Goal: Use online tool/utility: Utilize a website feature to perform a specific function

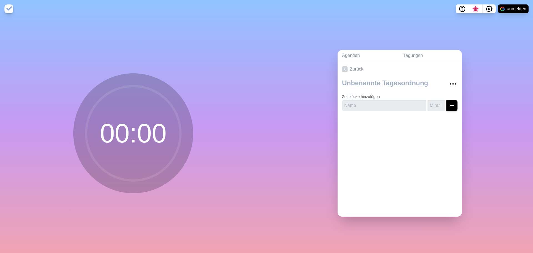
click at [121, 134] on circle at bounding box center [133, 133] width 94 height 94
click at [364, 102] on input "text" at bounding box center [384, 105] width 84 height 11
type input "1"
type input "15"
click at [448, 102] on icon "submit" at bounding box center [451, 105] width 7 height 7
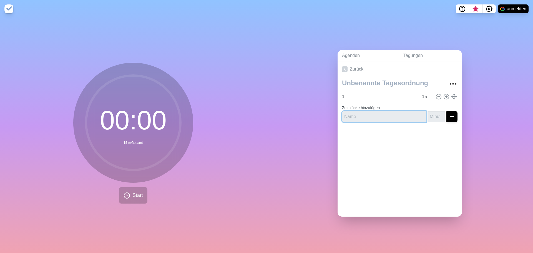
click at [353, 116] on input "text" at bounding box center [384, 116] width 84 height 11
type input "2"
type input "10"
click at [448, 113] on icon "submit" at bounding box center [451, 116] width 7 height 7
click at [129, 194] on button "Start" at bounding box center [133, 195] width 28 height 16
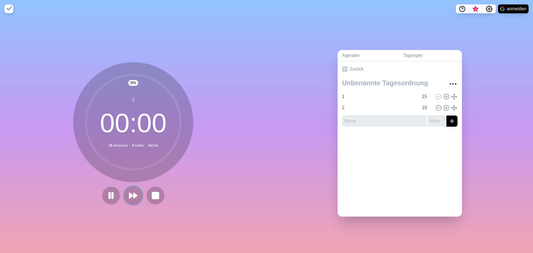
click at [129, 193] on polygon at bounding box center [131, 196] width 4 height 6
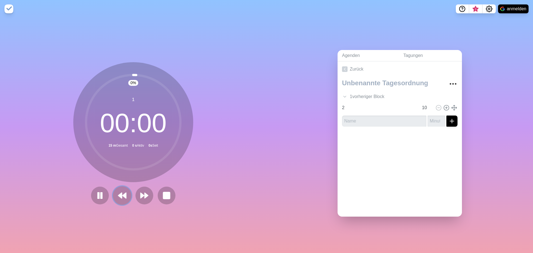
click at [118, 193] on polygon at bounding box center [120, 196] width 4 height 6
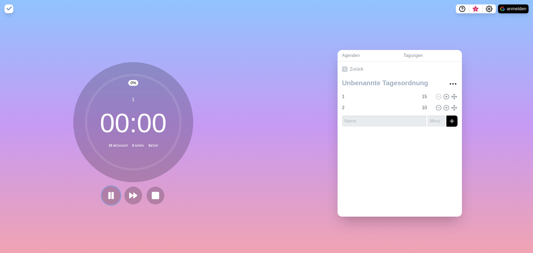
click at [109, 195] on rect at bounding box center [110, 195] width 2 height 6
click at [106, 194] on icon at bounding box center [110, 195] width 9 height 9
click at [152, 192] on rect at bounding box center [155, 195] width 7 height 7
click at [126, 193] on icon at bounding box center [126, 195] width 7 height 7
click at [443, 94] on icon at bounding box center [446, 96] width 6 height 6
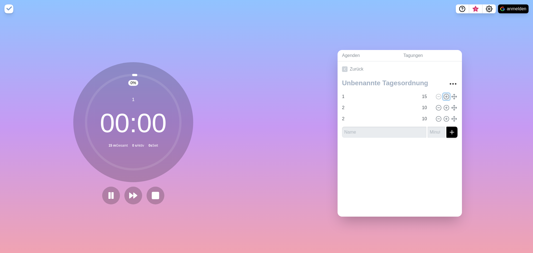
type input "1"
type input "15"
click at [437, 108] on line at bounding box center [438, 108] width 2 height 0
type input "2"
type input "10"
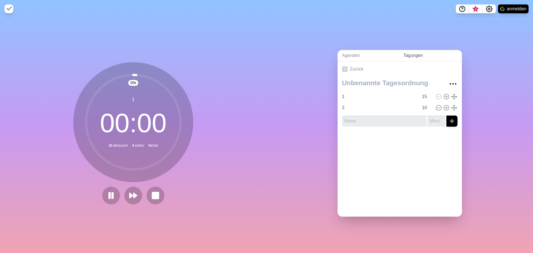
click at [414, 53] on font "Tagungen" at bounding box center [412, 55] width 19 height 5
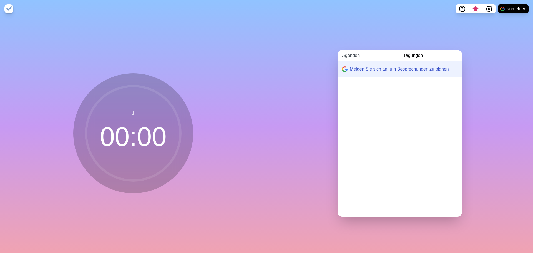
click at [349, 53] on font "Agenden" at bounding box center [351, 55] width 18 height 5
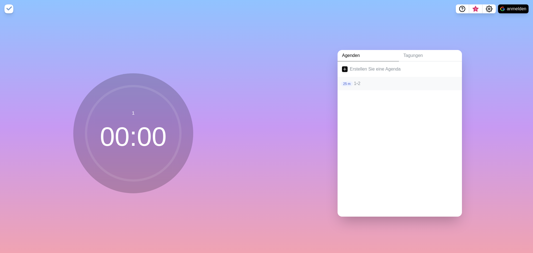
click at [359, 82] on font "2" at bounding box center [359, 83] width 2 height 5
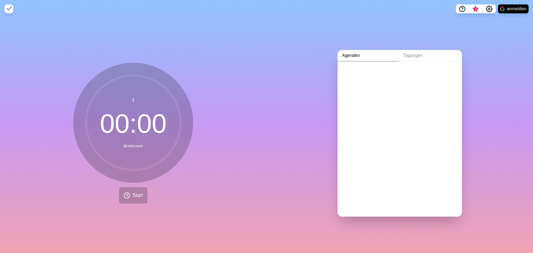
click at [351, 54] on font "Agenden" at bounding box center [351, 55] width 18 height 5
click at [356, 54] on font "Agenden" at bounding box center [351, 55] width 18 height 5
click at [132, 192] on font "Start" at bounding box center [137, 195] width 11 height 6
click at [123, 193] on icon at bounding box center [126, 195] width 7 height 7
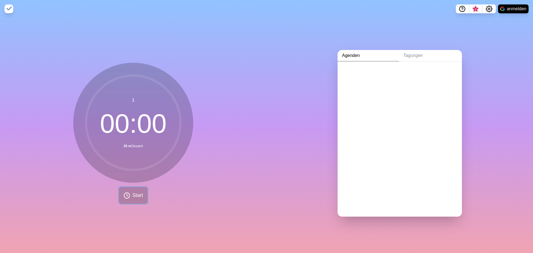
click at [123, 193] on icon at bounding box center [126, 195] width 7 height 7
click at [410, 53] on font "Tagungen" at bounding box center [412, 55] width 19 height 5
click at [9, 8] on img at bounding box center [8, 8] width 9 height 9
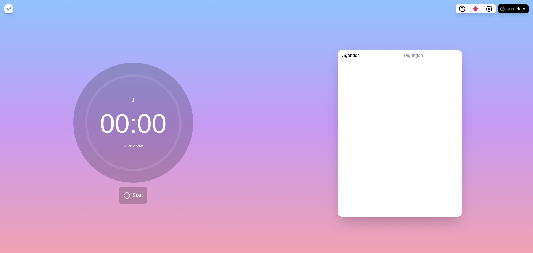
click at [9, 8] on img at bounding box center [8, 8] width 9 height 9
